Goal: Use online tool/utility

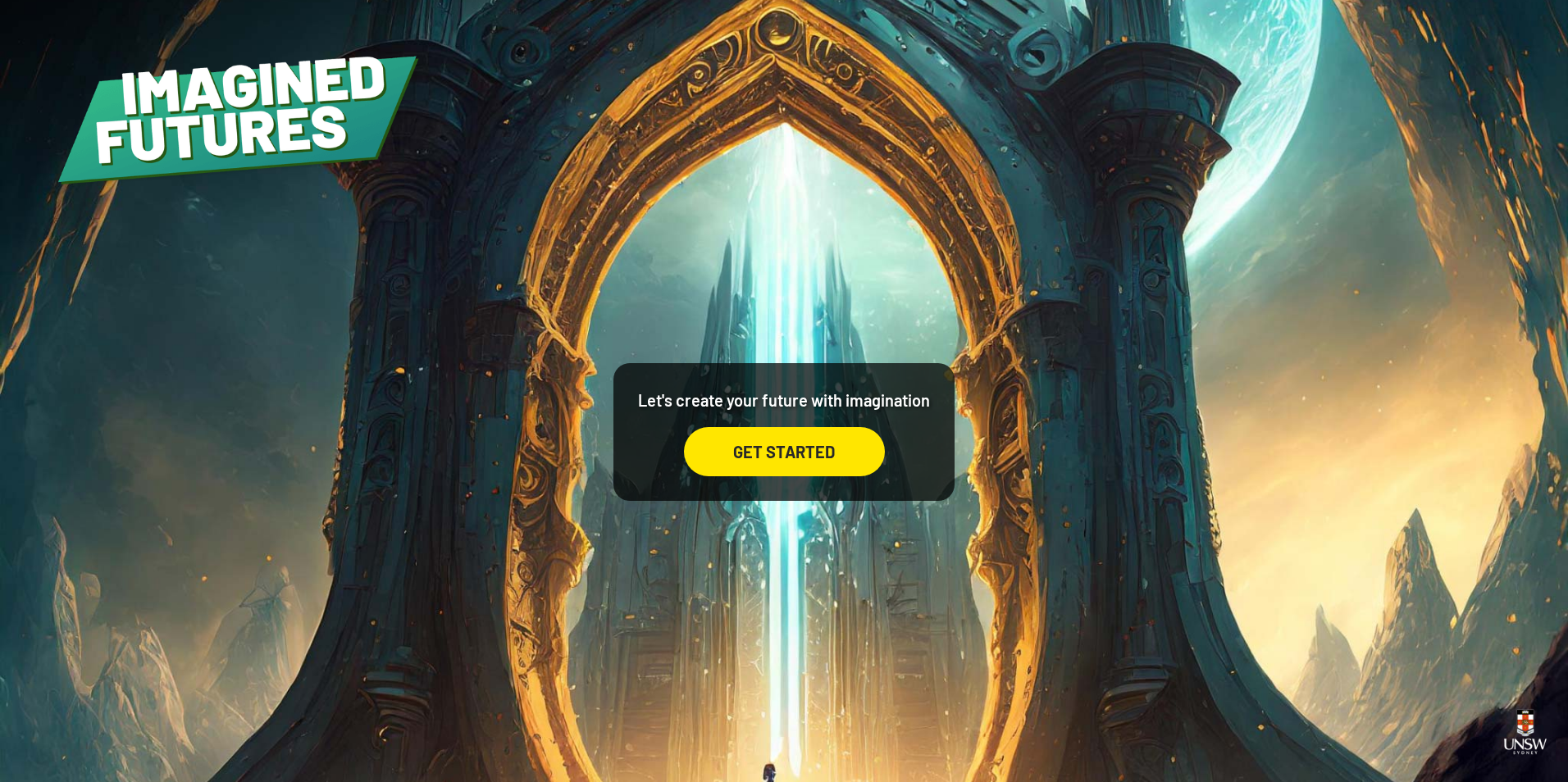
click at [870, 470] on div "GET STARTED" at bounding box center [784, 452] width 201 height 50
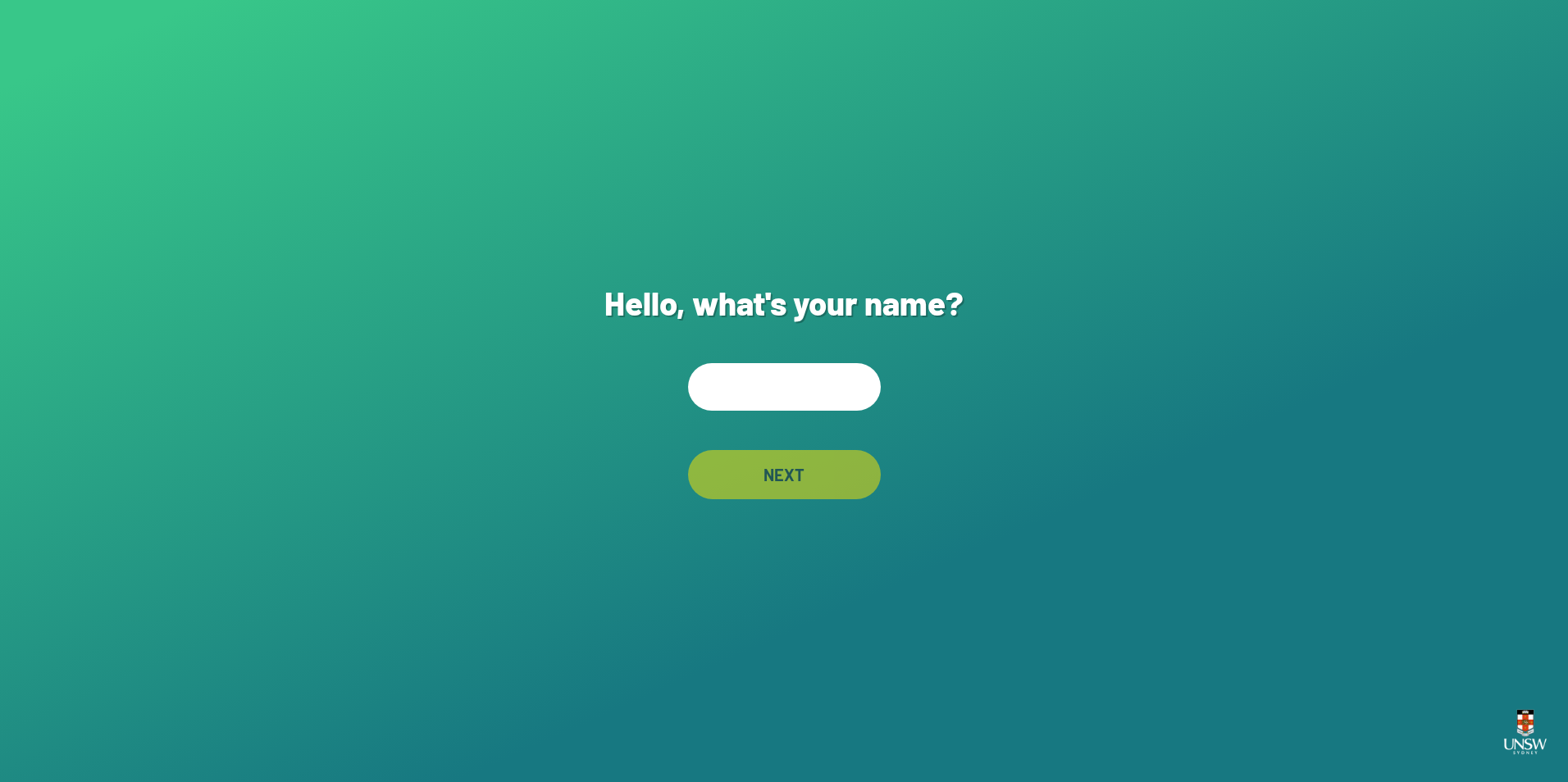
click at [847, 396] on input "text" at bounding box center [784, 386] width 193 height 48
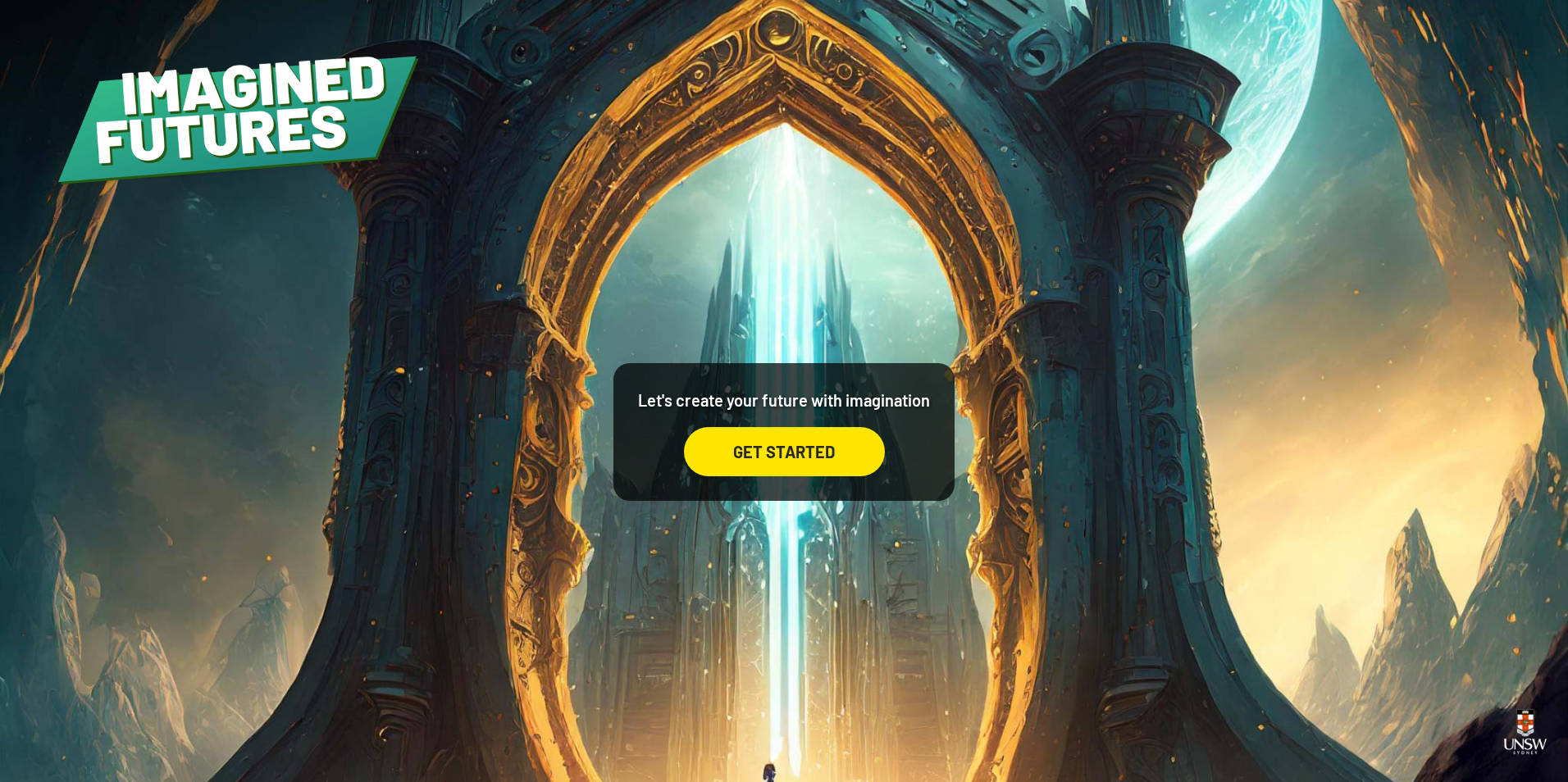
click at [829, 454] on div "GET STARTED" at bounding box center [784, 452] width 201 height 50
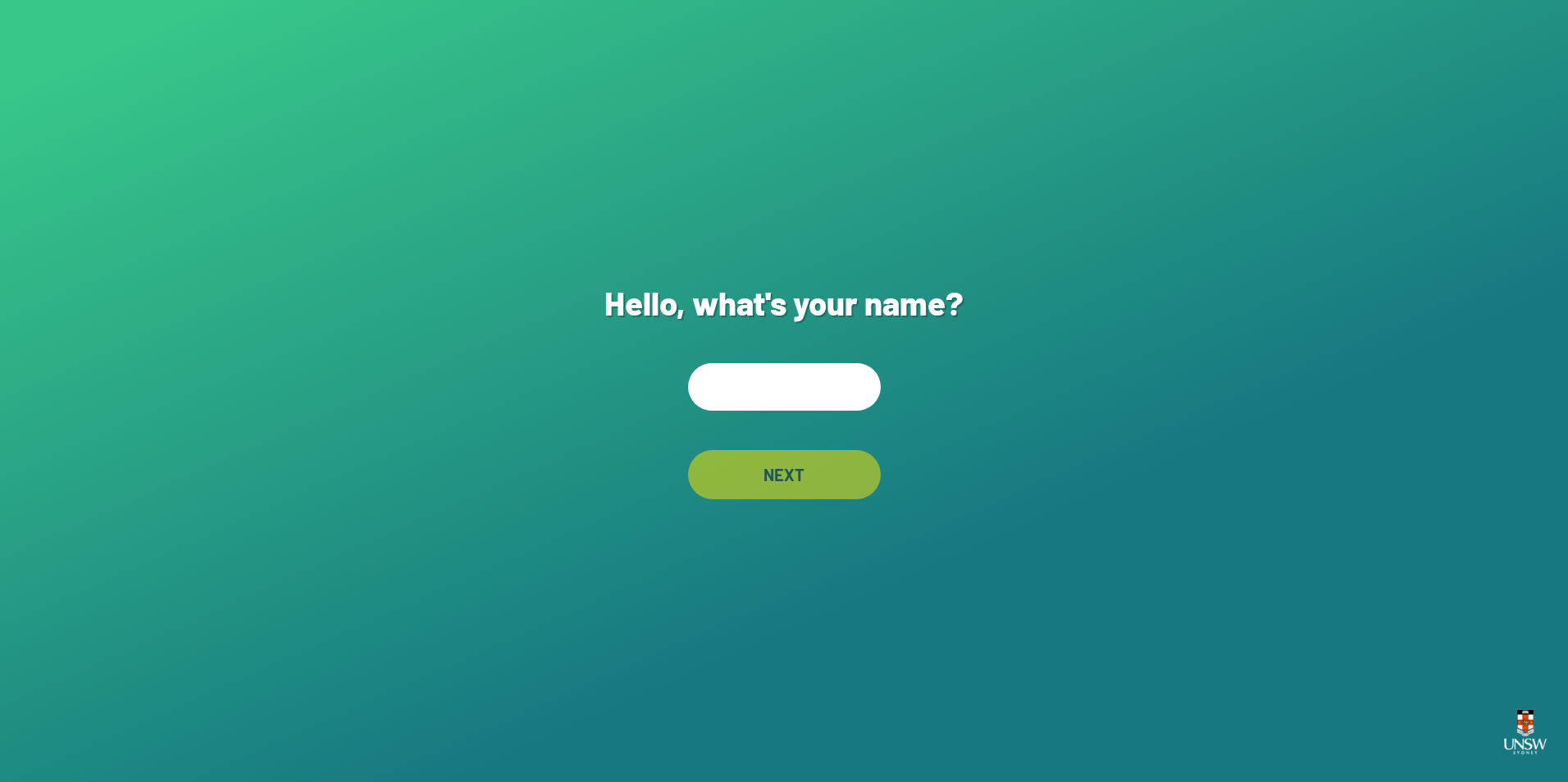
click at [792, 395] on input "text" at bounding box center [784, 386] width 193 height 48
drag, startPoint x: 715, startPoint y: 386, endPoint x: 762, endPoint y: 496, distance: 119.6
click at [715, 392] on input "**********" at bounding box center [784, 386] width 193 height 48
click at [785, 392] on input "**********" at bounding box center [784, 386] width 193 height 48
drag, startPoint x: 778, startPoint y: 393, endPoint x: 642, endPoint y: 387, distance: 136.1
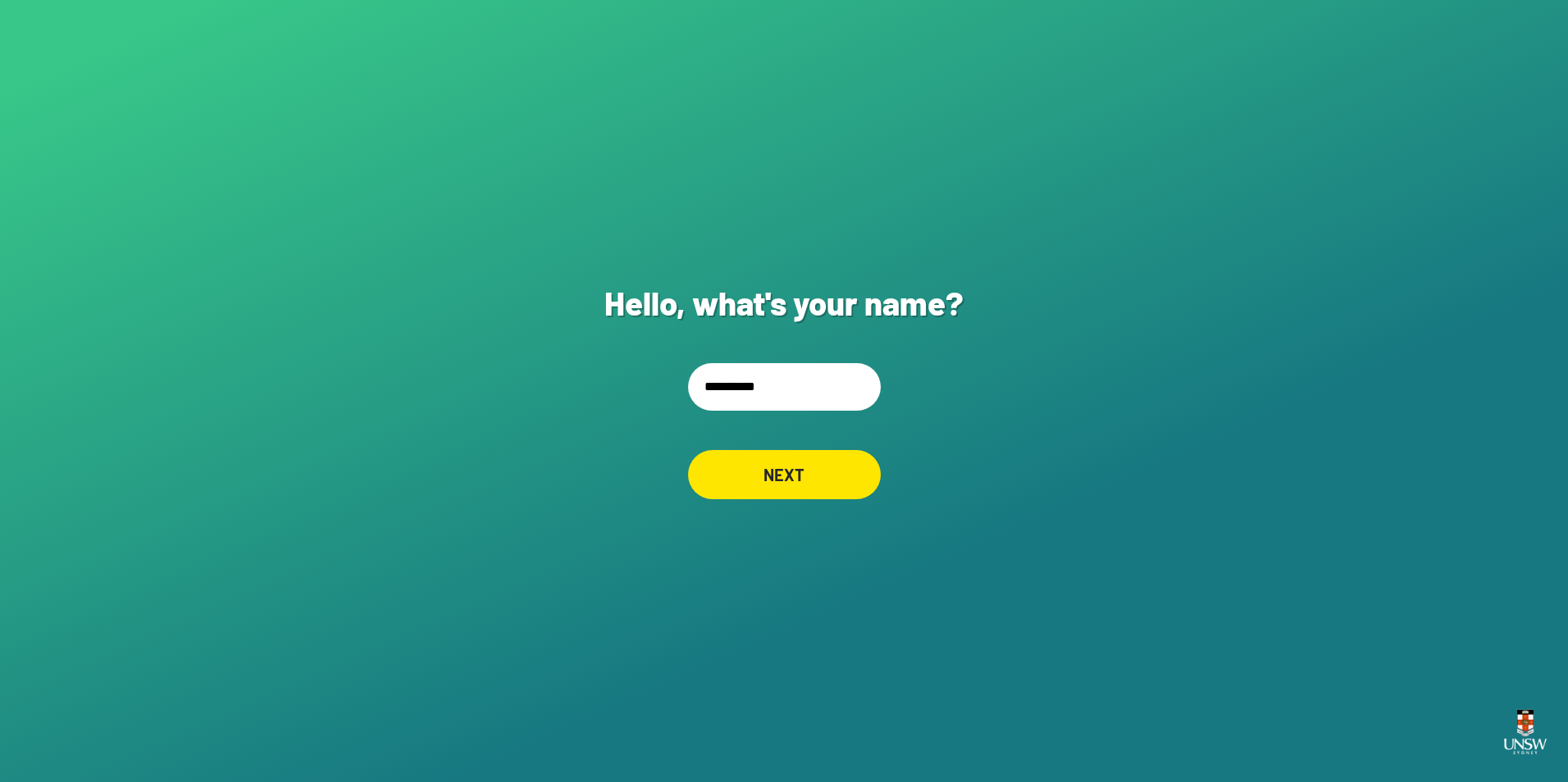
click at [642, 387] on div "**********" at bounding box center [784, 391] width 1568 height 782
drag, startPoint x: 796, startPoint y: 396, endPoint x: 745, endPoint y: 394, distance: 51.0
click at [744, 397] on input "**********" at bounding box center [784, 386] width 193 height 48
type input "**********"
click at [787, 471] on div "NEXT" at bounding box center [784, 474] width 193 height 50
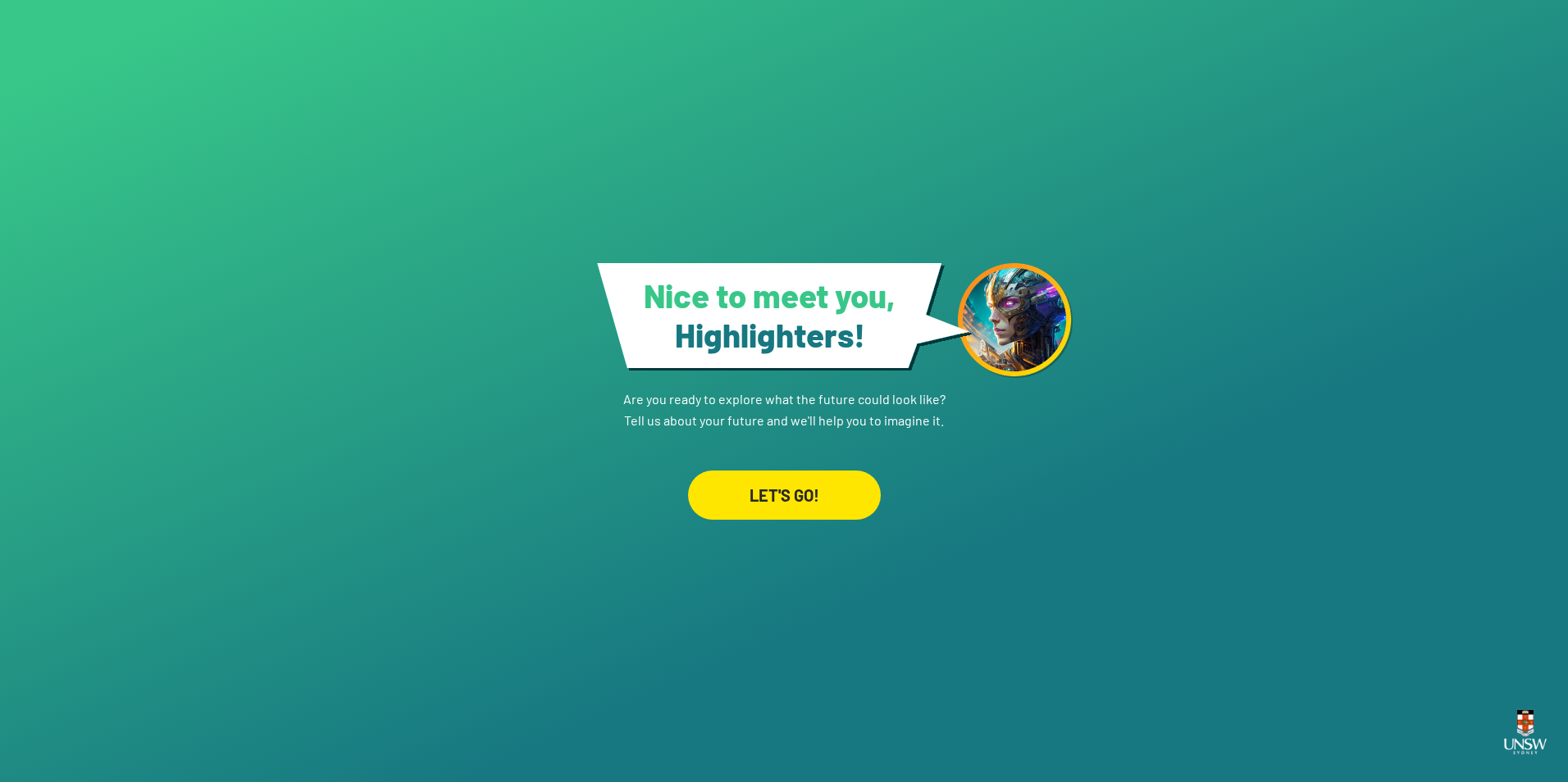
click at [834, 495] on div "LET'S GO!" at bounding box center [784, 495] width 193 height 50
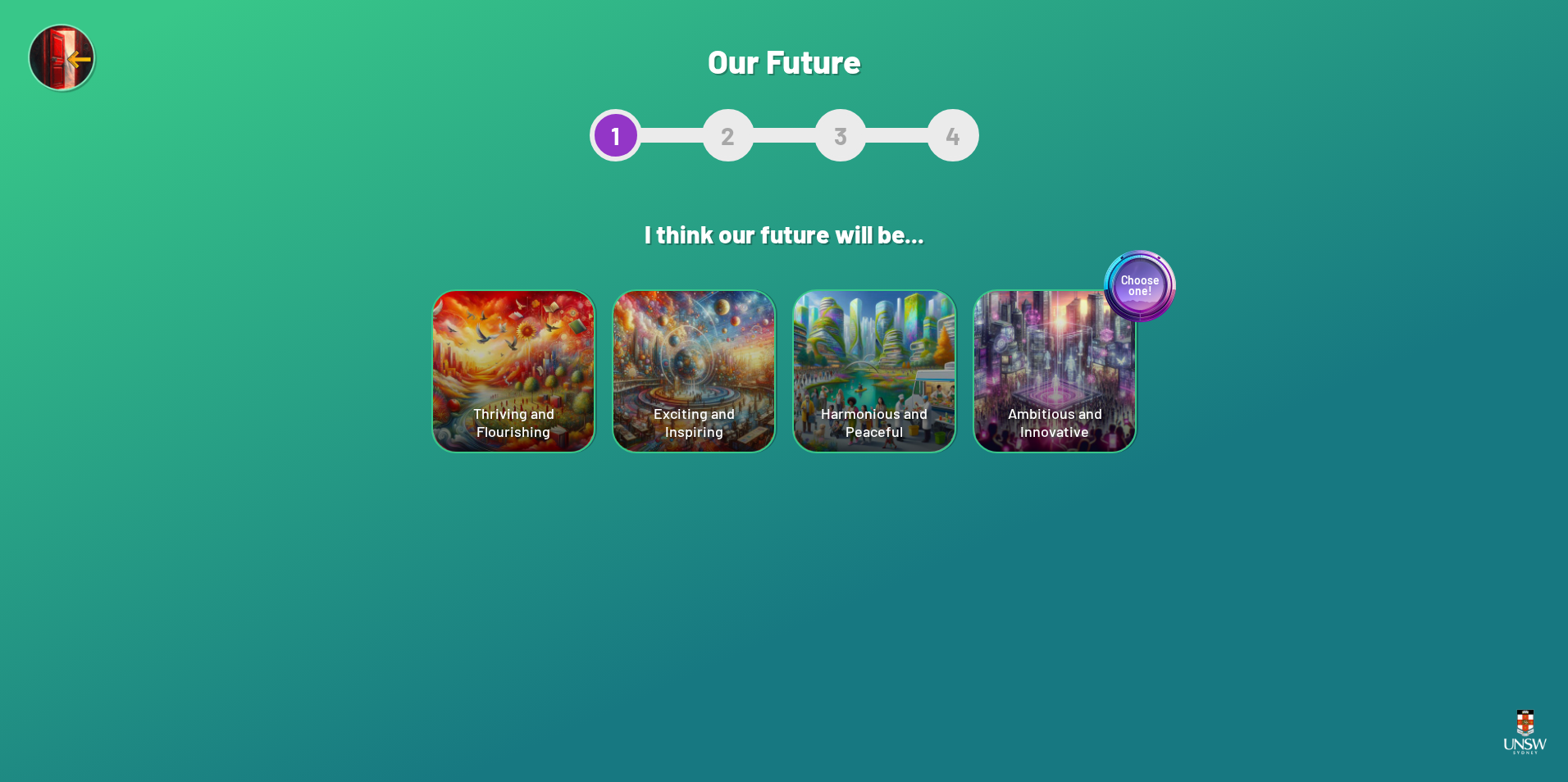
click at [65, 65] on img at bounding box center [63, 58] width 70 height 70
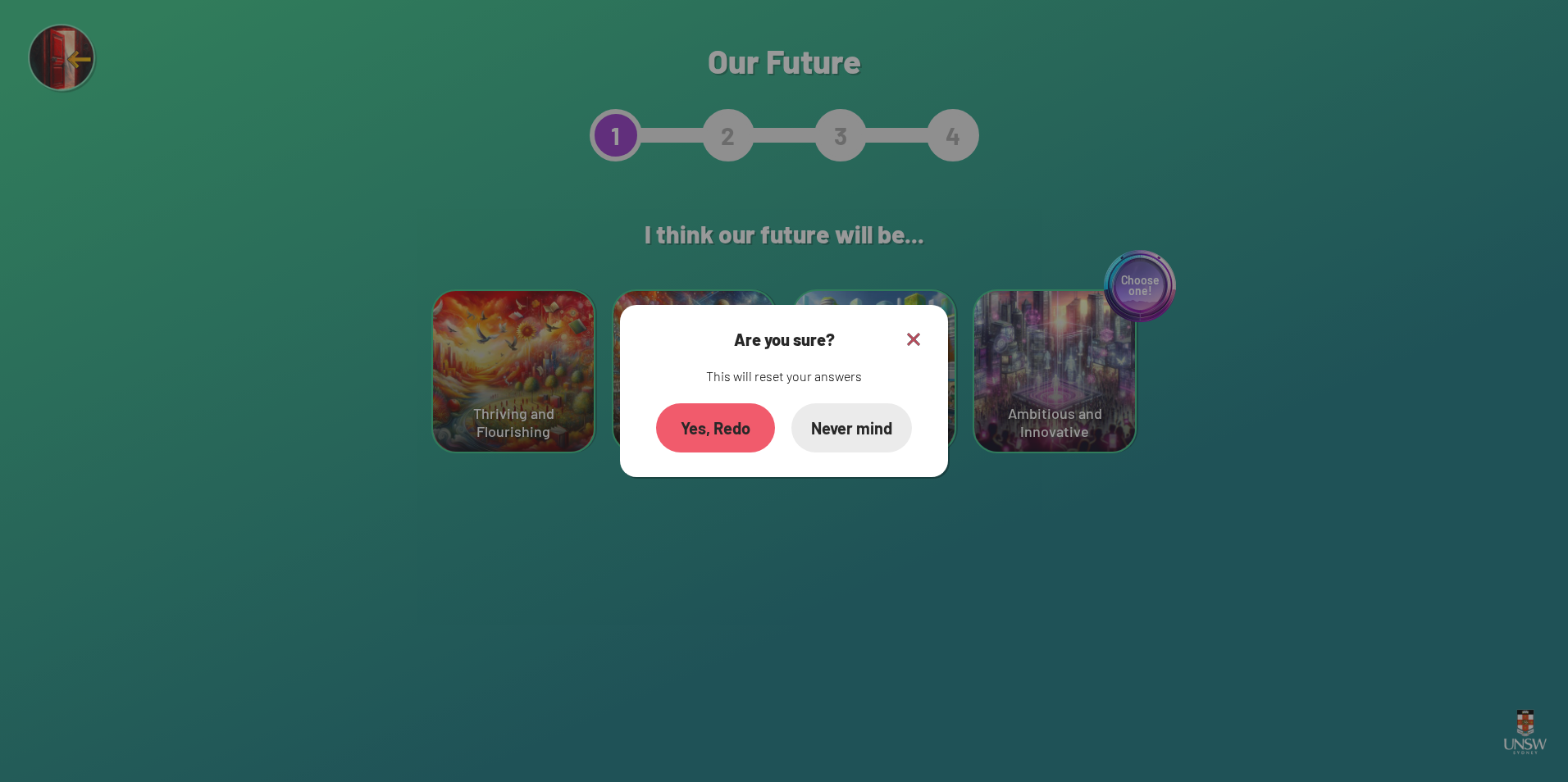
click at [921, 348] on img at bounding box center [913, 339] width 20 height 20
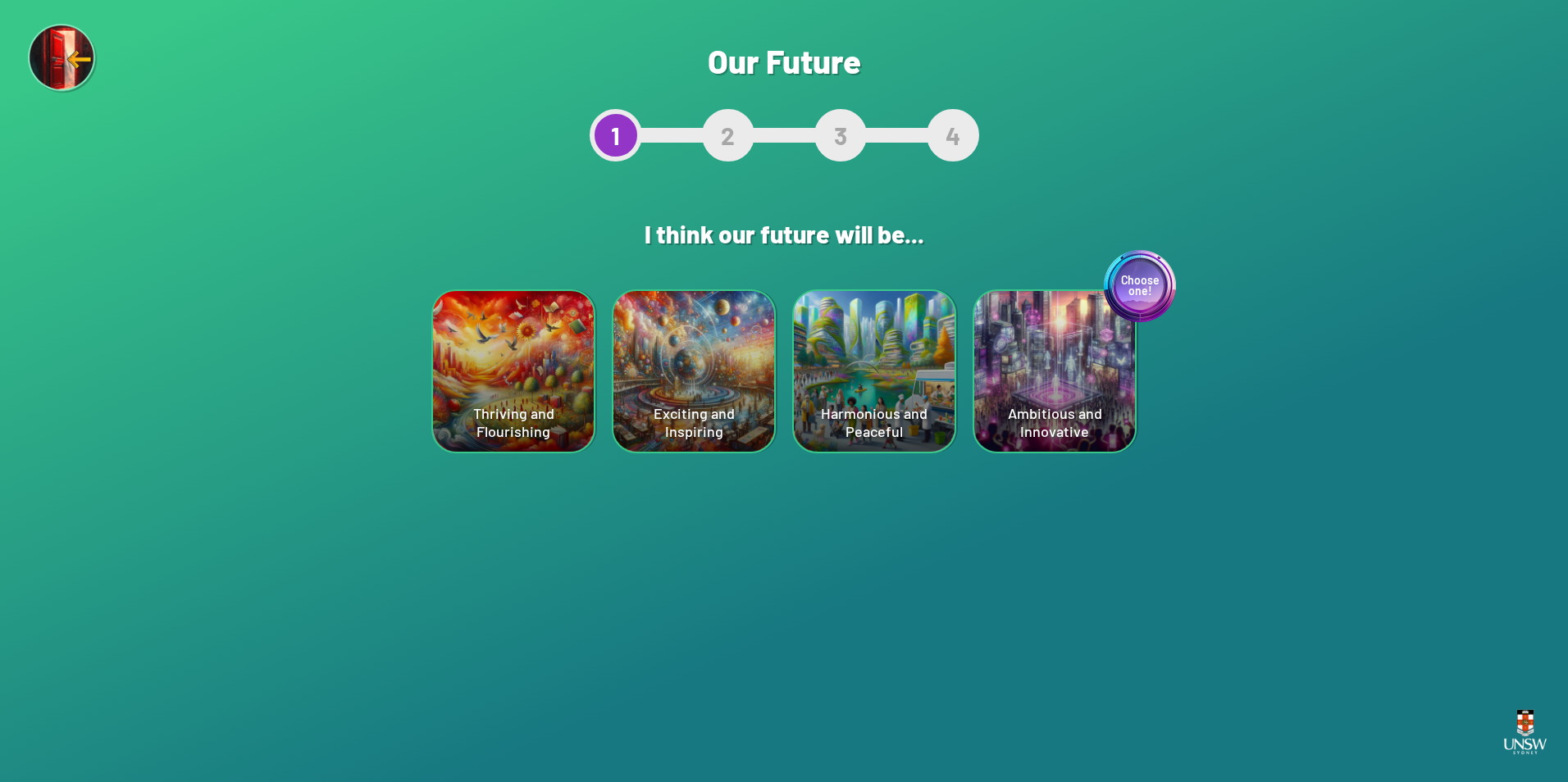
click at [485, 396] on div "Thriving and Flourishing" at bounding box center [514, 371] width 161 height 161
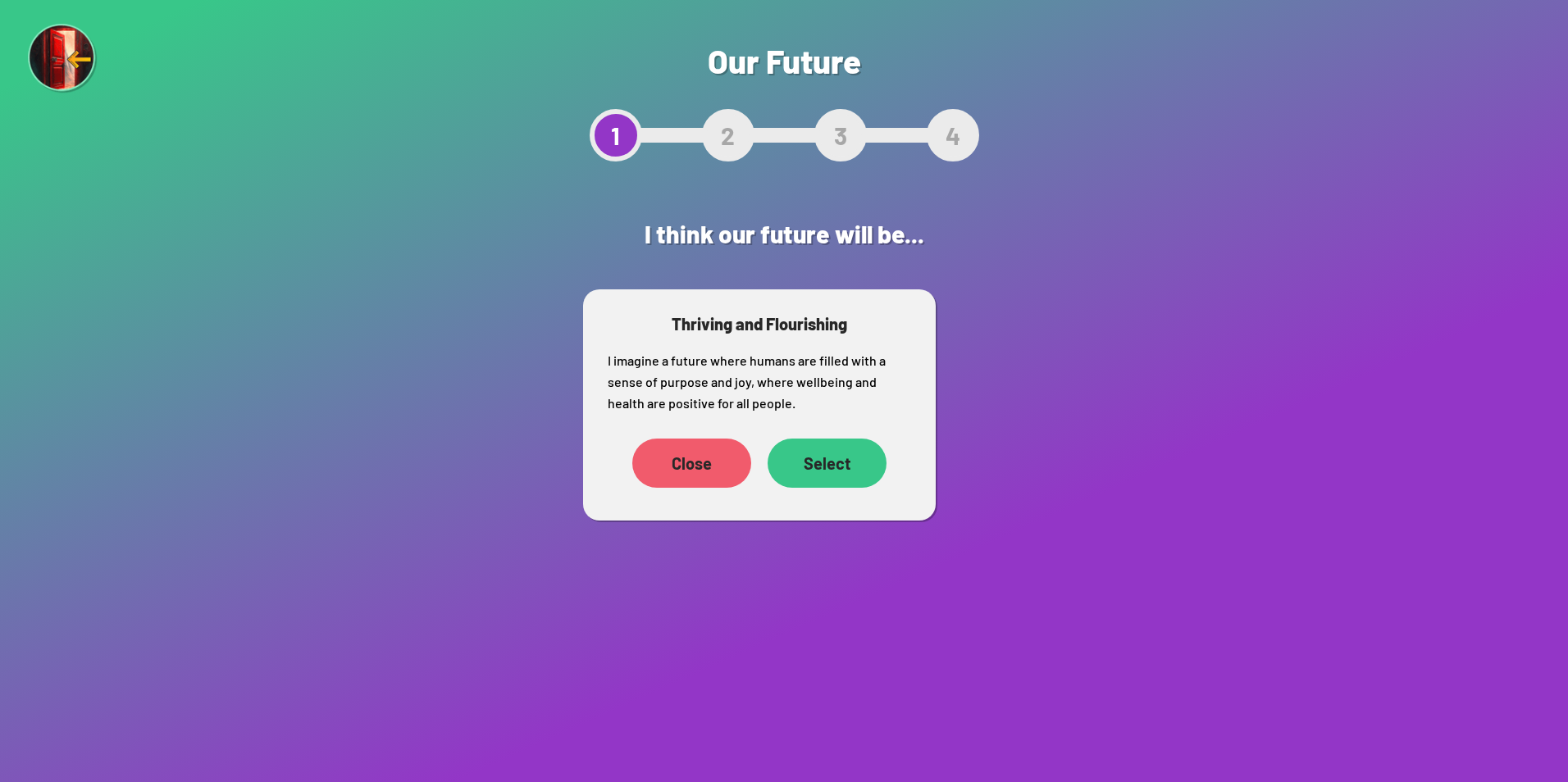
click at [828, 465] on div "Select" at bounding box center [826, 463] width 119 height 50
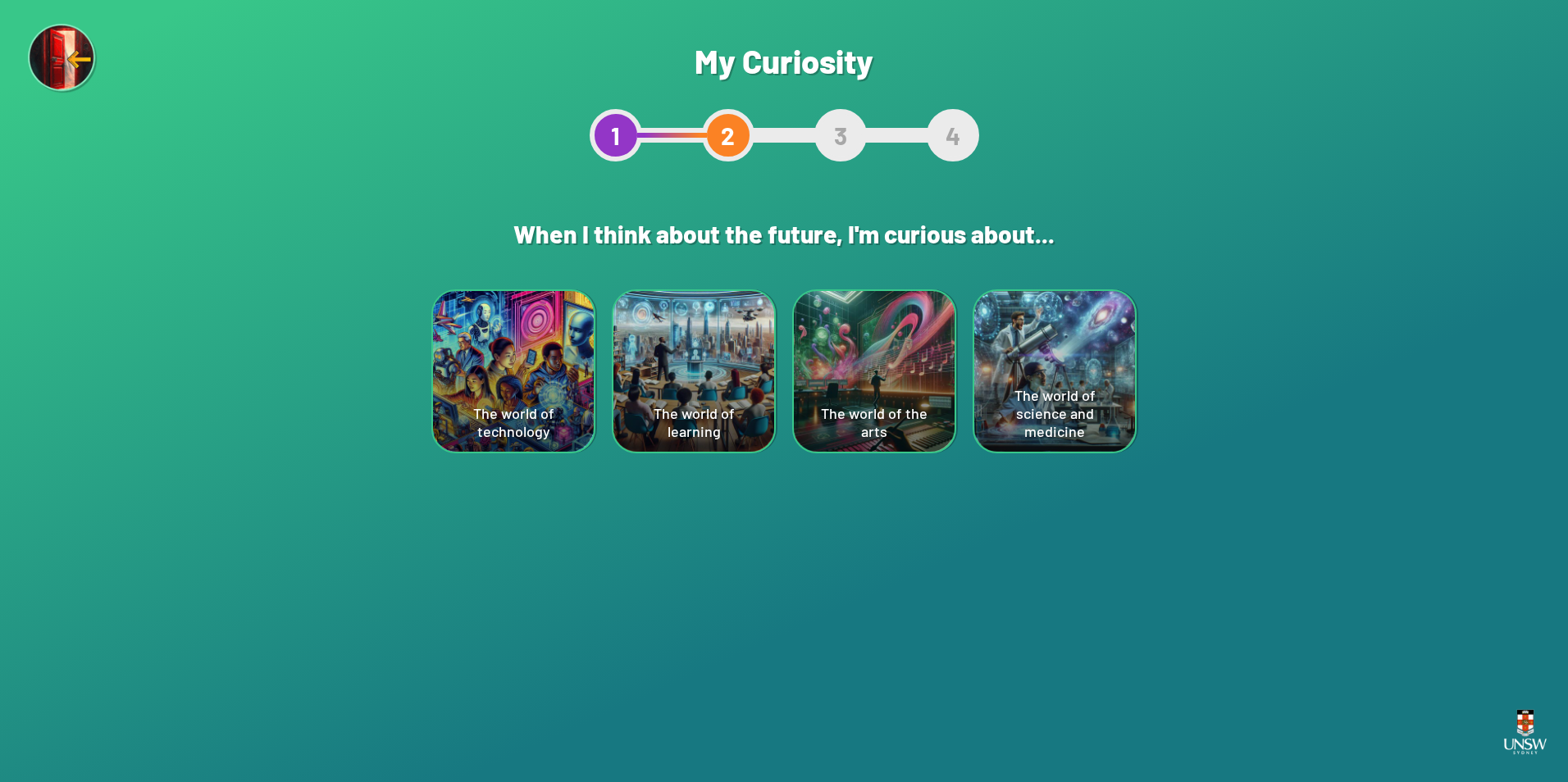
click at [643, 360] on div "The world of learning" at bounding box center [694, 371] width 161 height 161
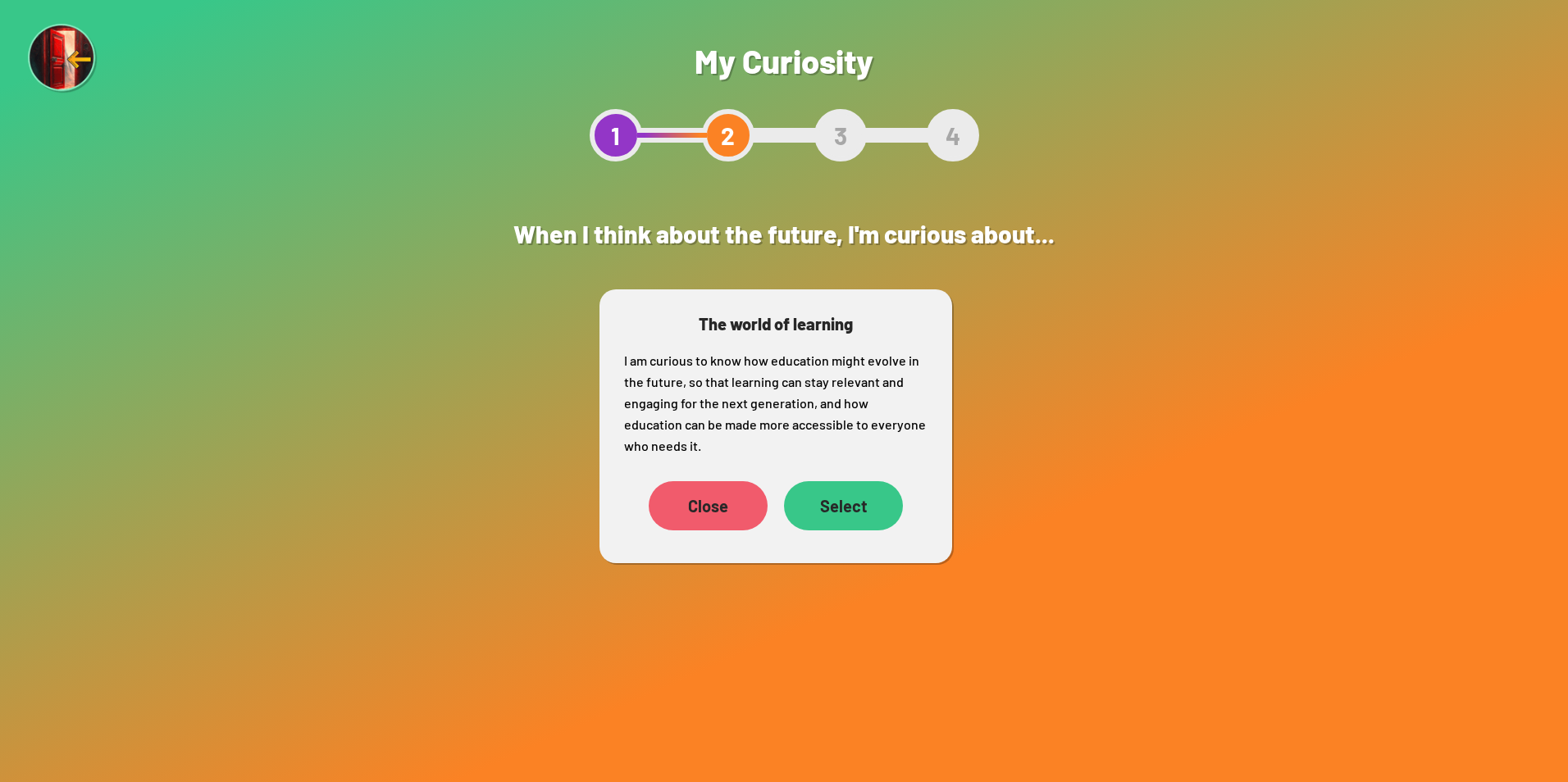
click at [842, 511] on div "Select" at bounding box center [843, 505] width 119 height 50
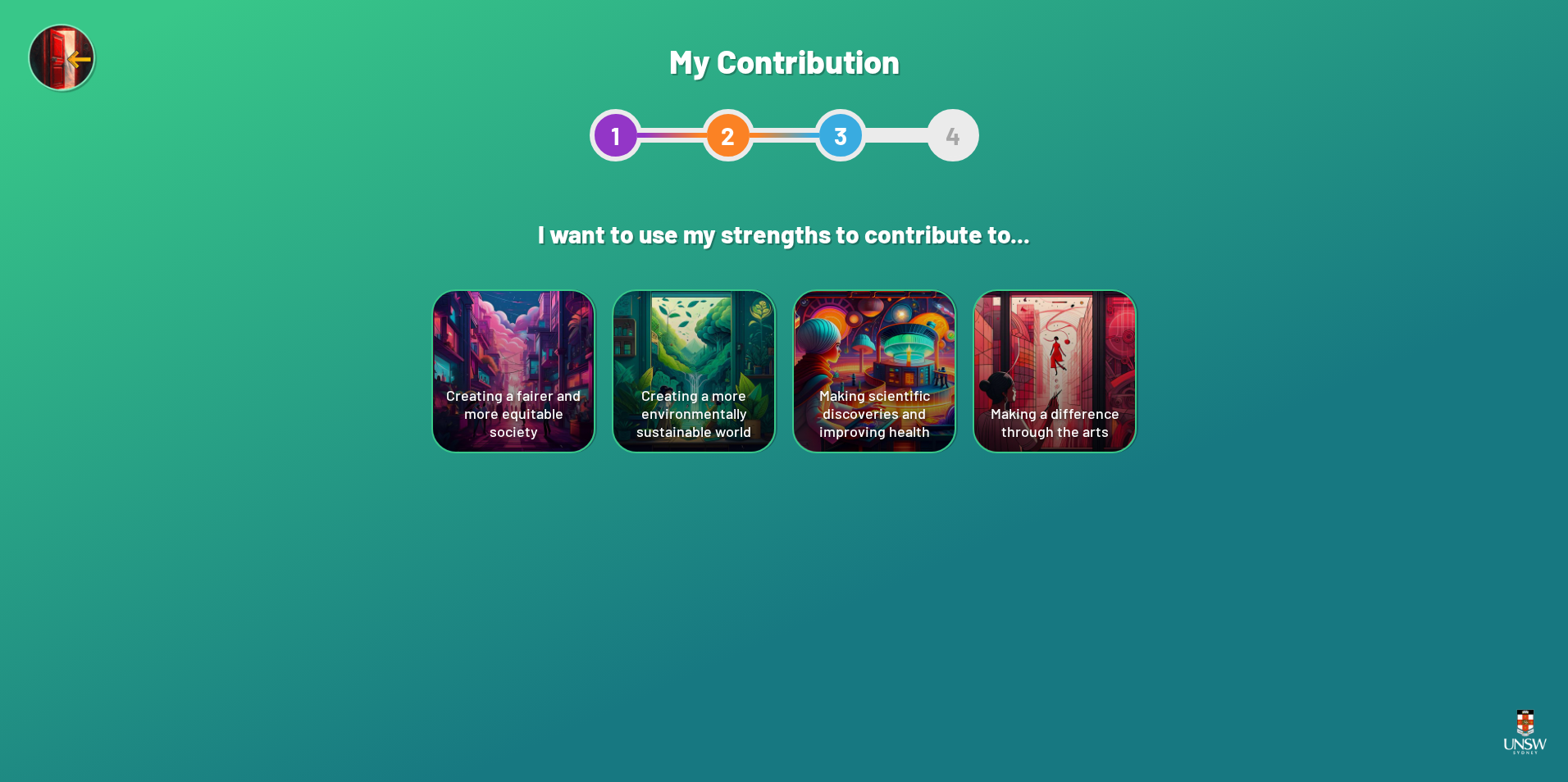
click at [826, 391] on div "Making scientific discoveries and improving health" at bounding box center [874, 371] width 161 height 161
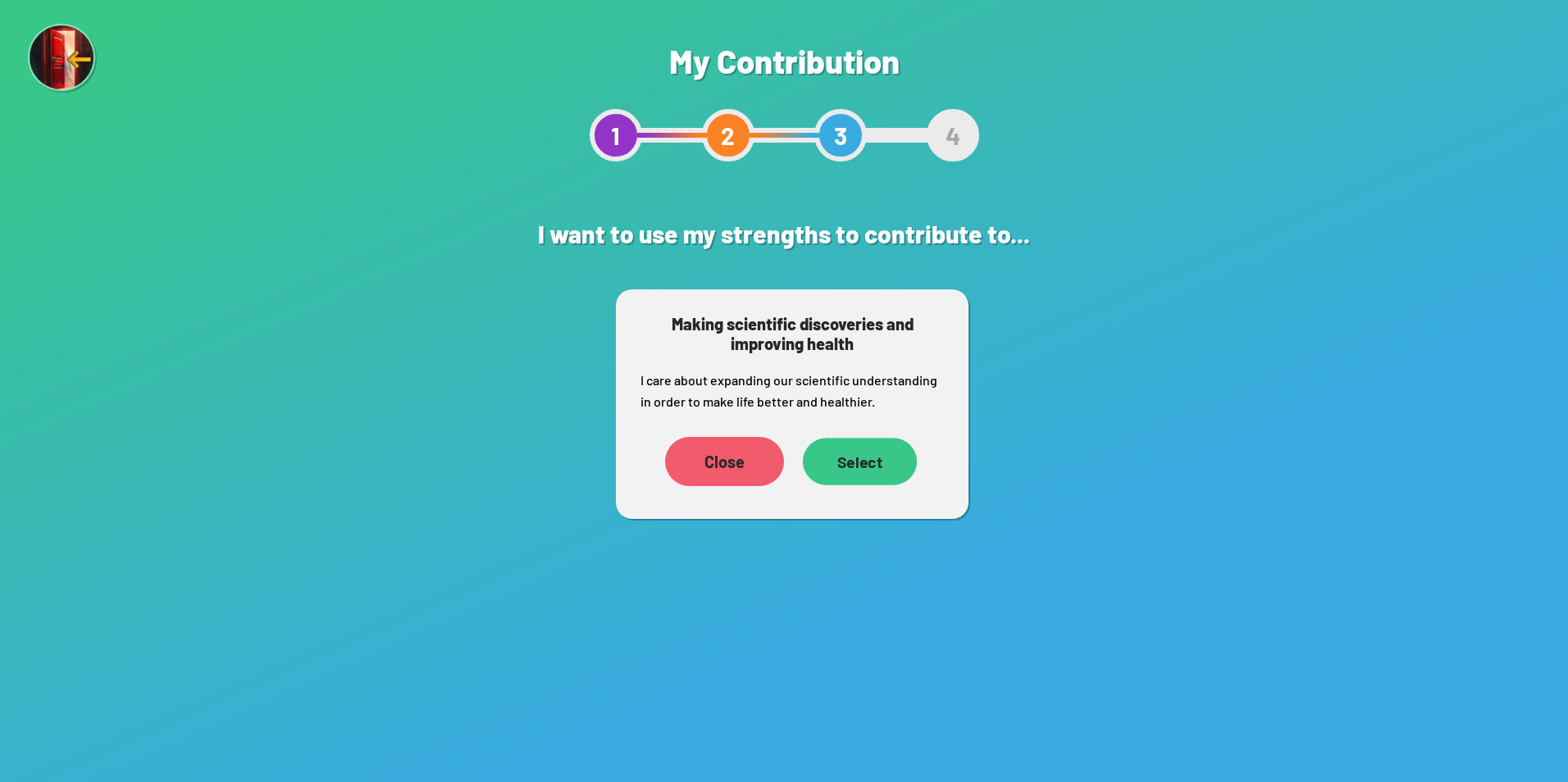
click at [880, 463] on div "Select" at bounding box center [860, 461] width 114 height 48
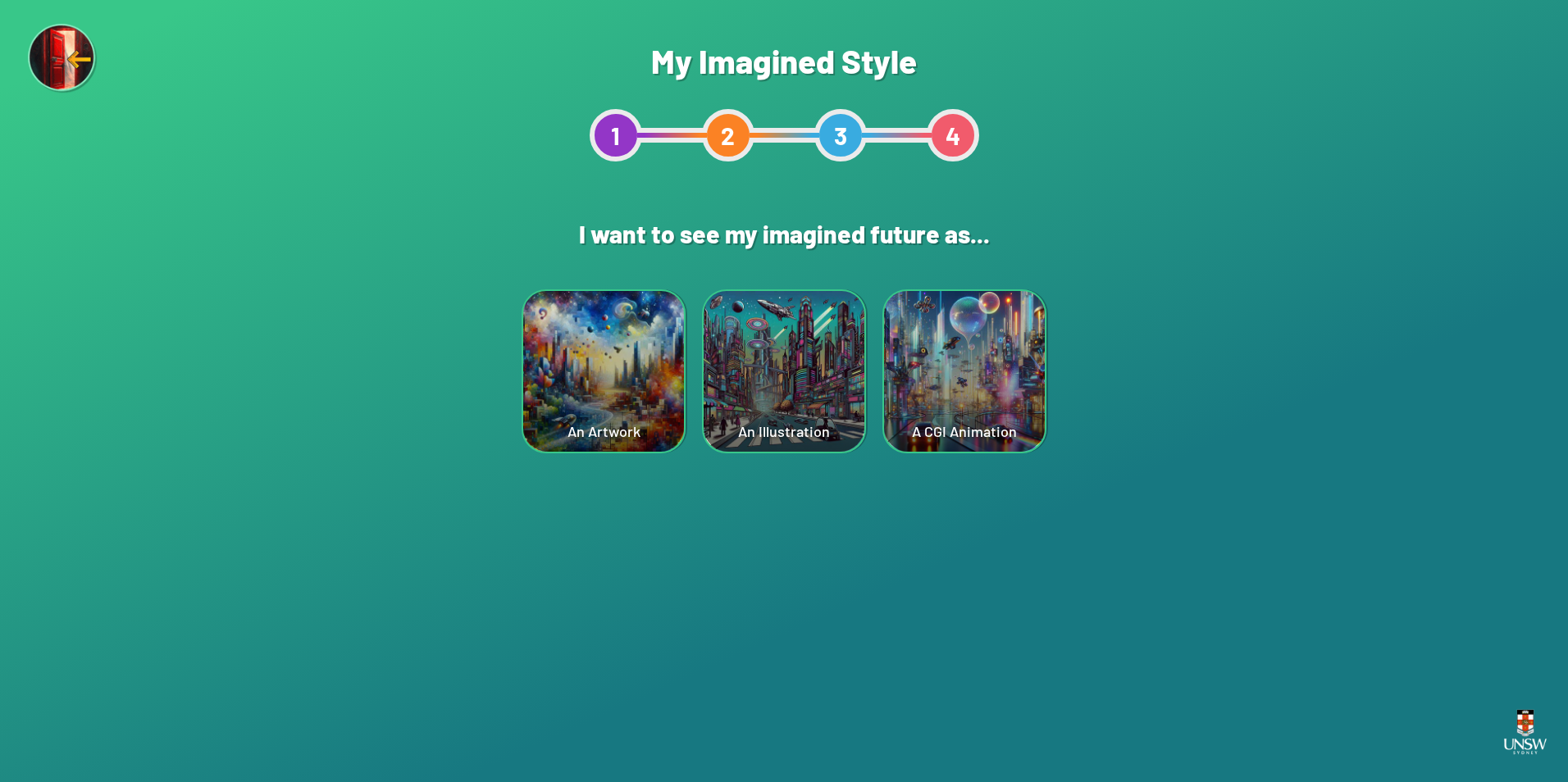
click at [719, 364] on div "An Illustration" at bounding box center [784, 371] width 161 height 161
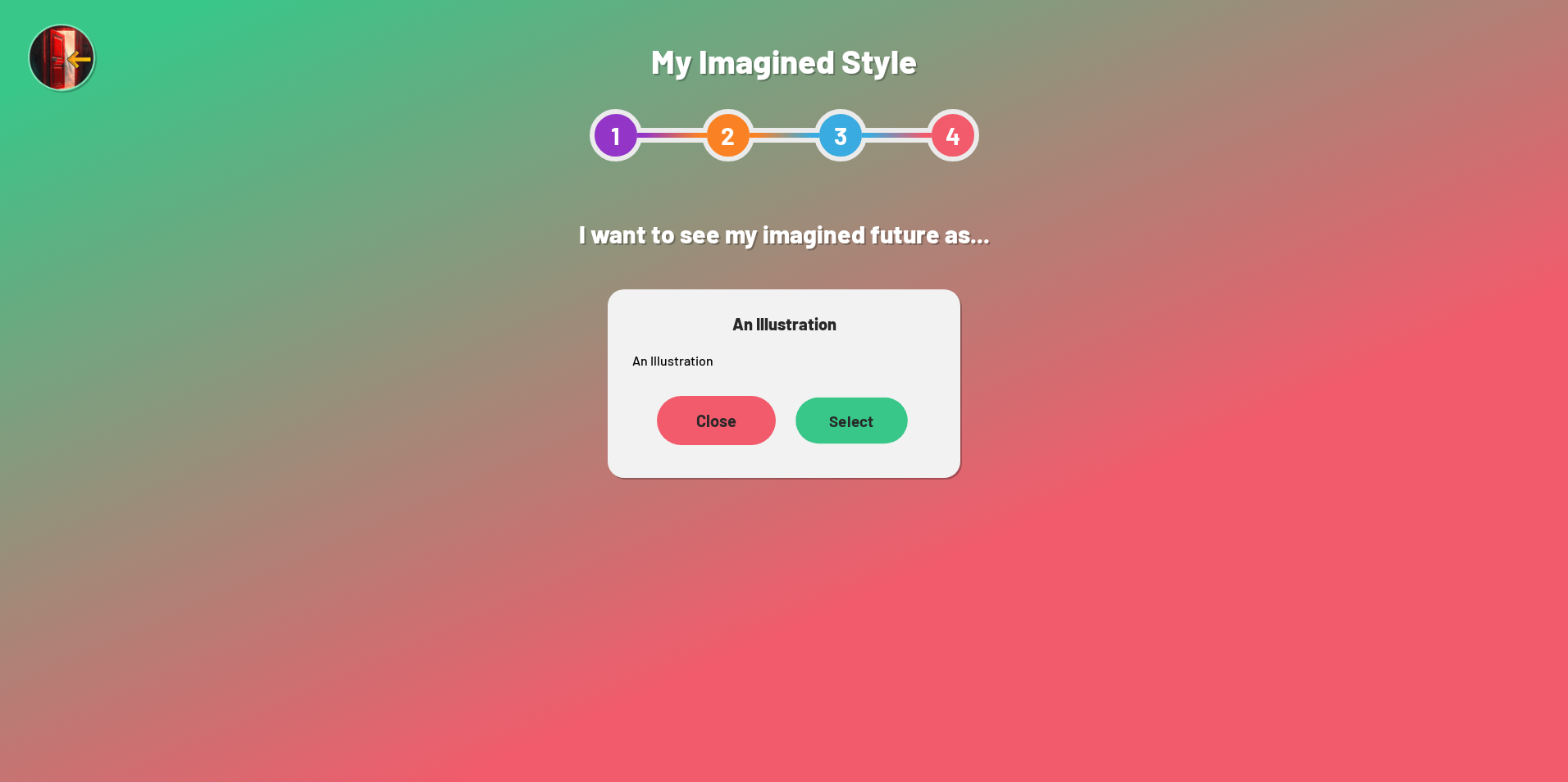
click at [865, 429] on div "Select" at bounding box center [851, 421] width 112 height 47
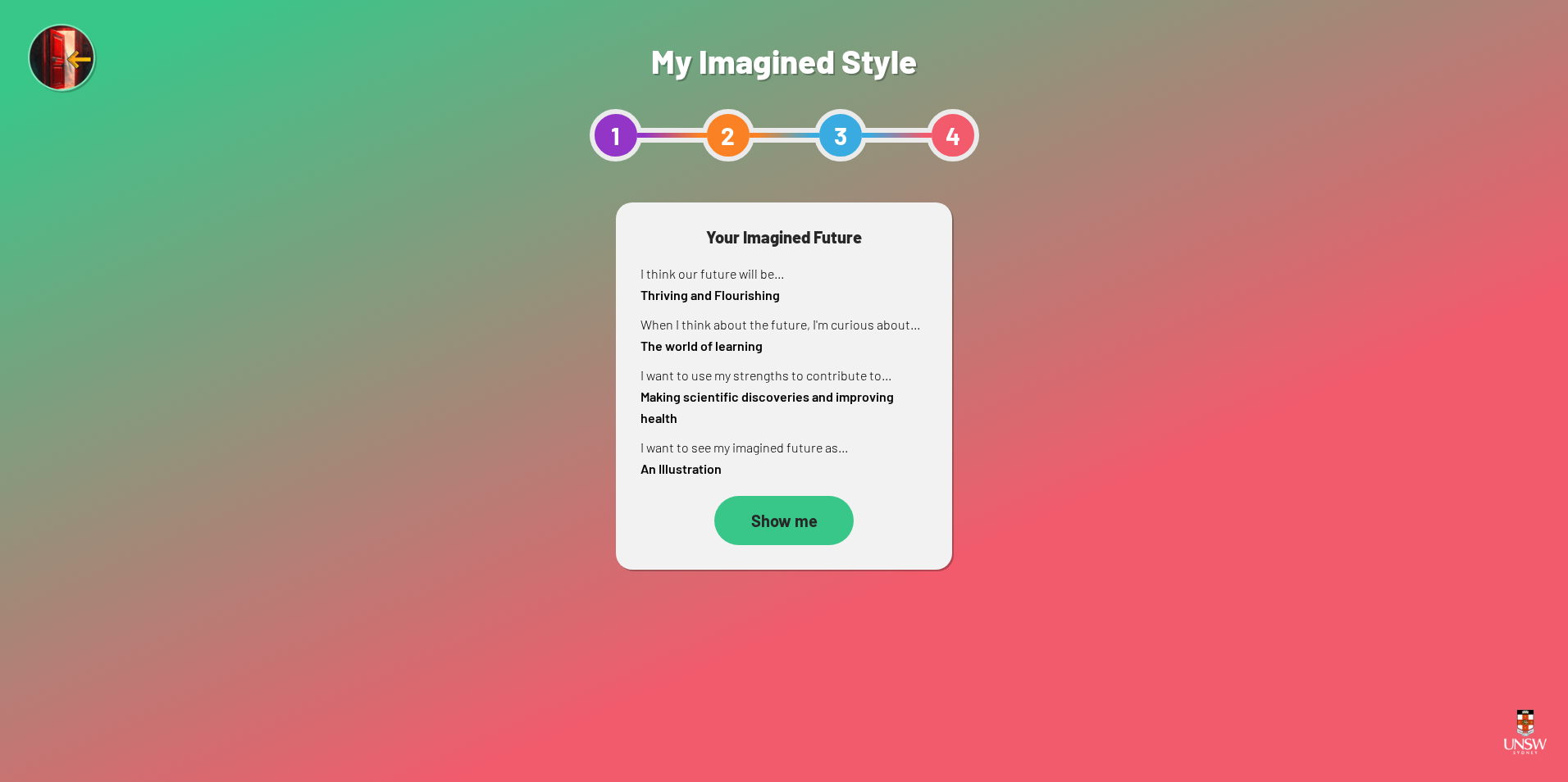
click at [820, 508] on div "Show me" at bounding box center [783, 520] width 139 height 50
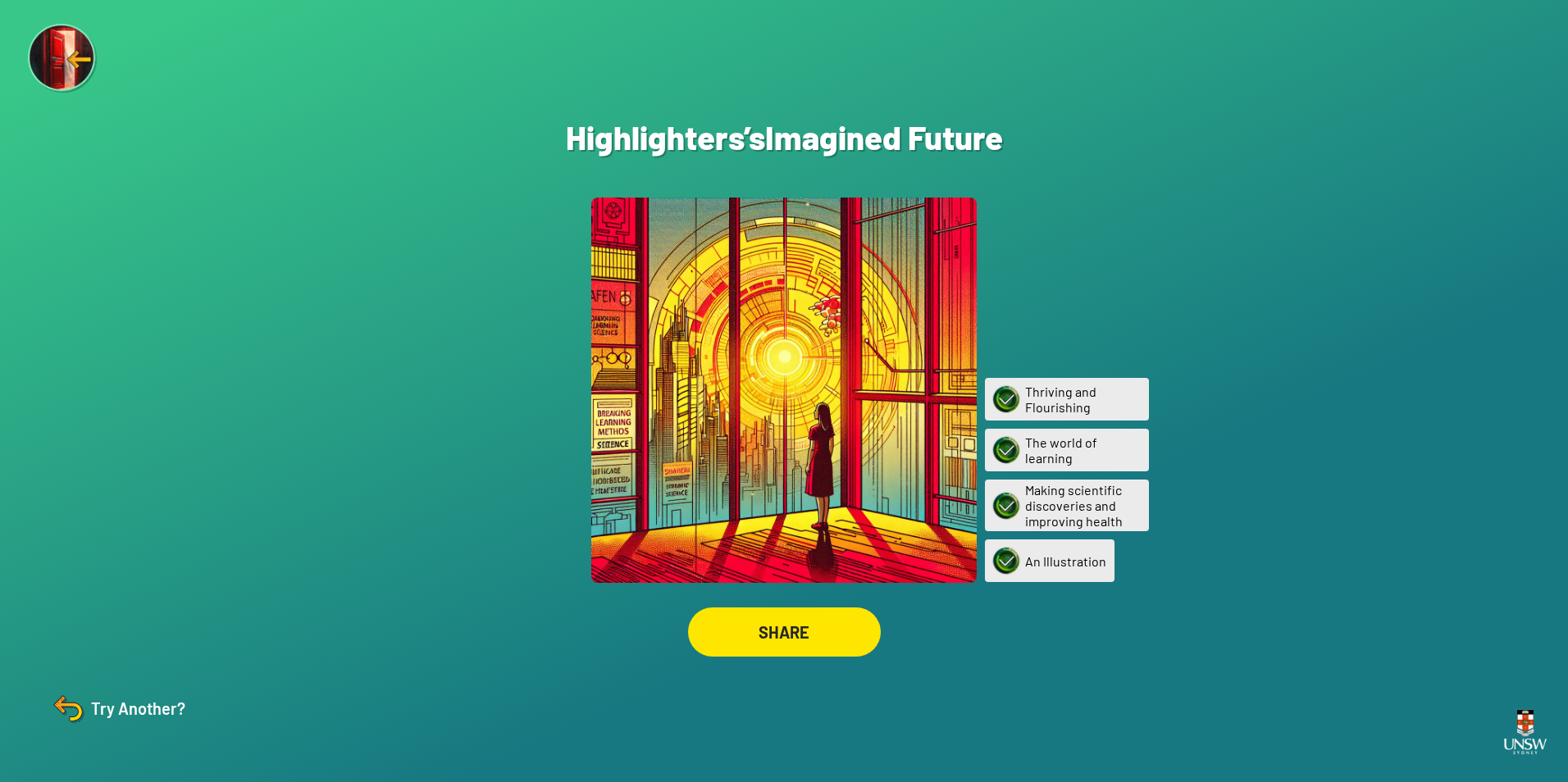
click at [819, 628] on div "SHARE" at bounding box center [784, 631] width 193 height 50
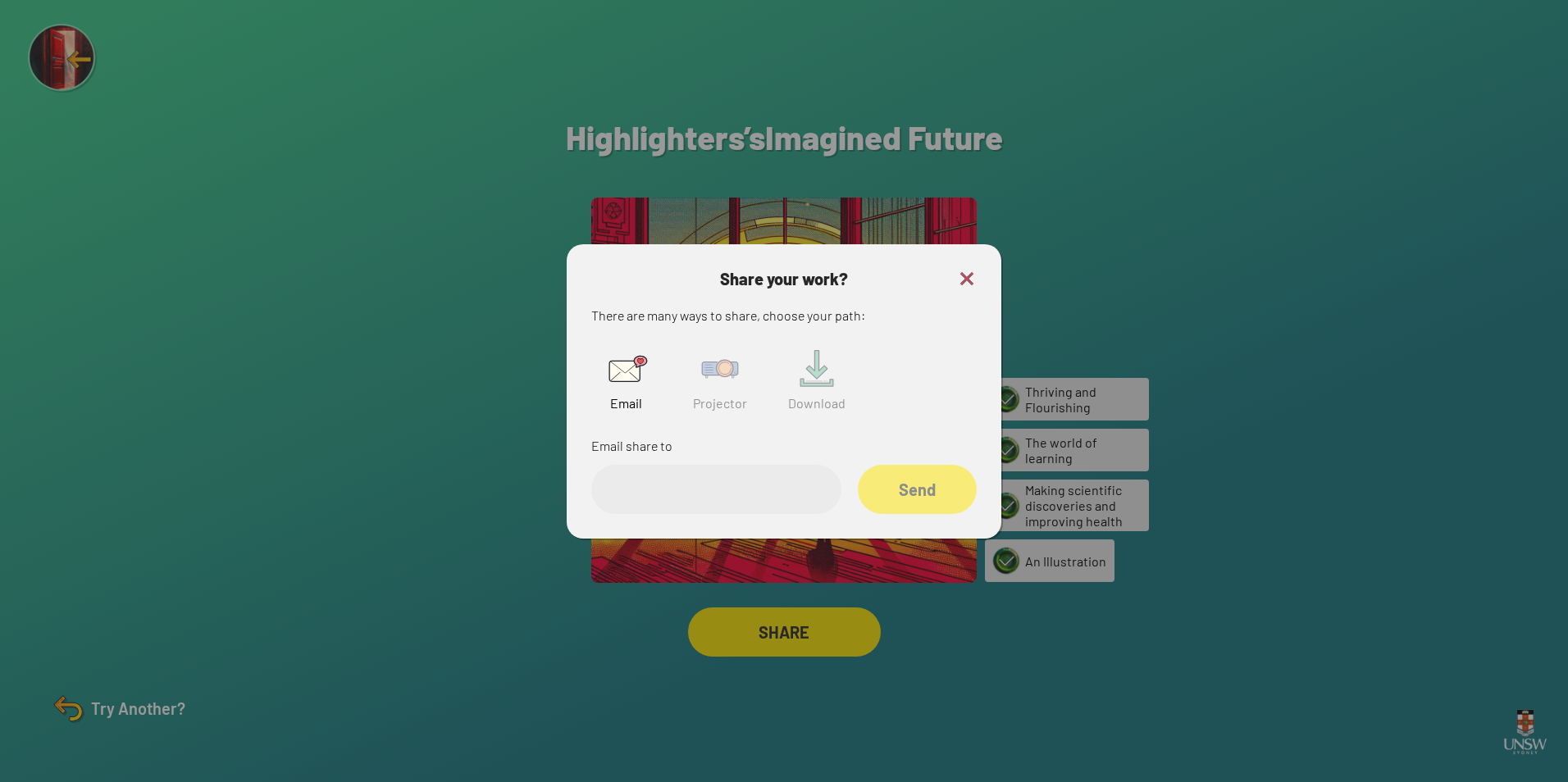
click at [639, 382] on img at bounding box center [626, 369] width 52 height 52
click at [694, 354] on img at bounding box center [719, 369] width 52 height 52
click at [727, 377] on img at bounding box center [719, 369] width 52 height 52
click at [804, 485] on input "text" at bounding box center [716, 489] width 250 height 50
